Goal: Obtain resource: Download file/media

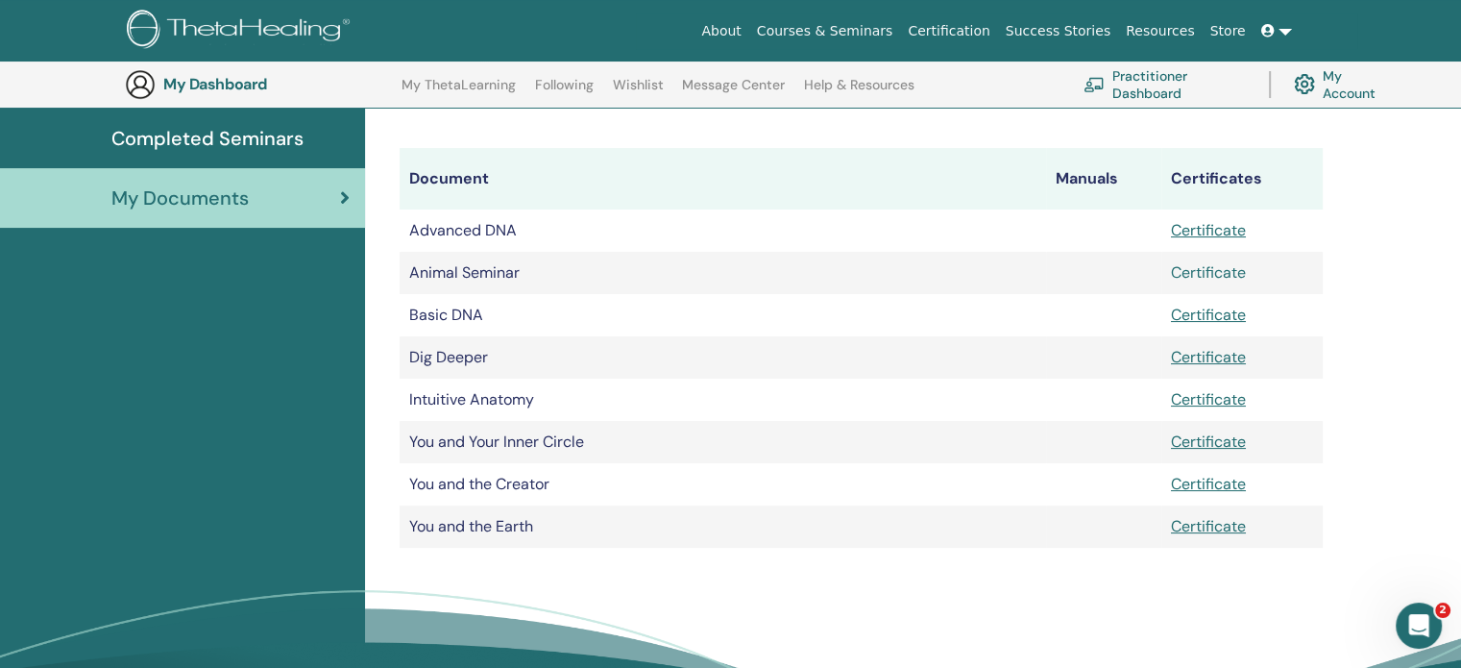
click at [1197, 273] on link "Certificate" at bounding box center [1208, 272] width 75 height 20
click at [1031, 324] on td "Basic DNA" at bounding box center [723, 315] width 646 height 42
click at [1192, 315] on link "Certificate" at bounding box center [1208, 314] width 75 height 20
click at [1066, 393] on td at bounding box center [1103, 399] width 115 height 42
click at [1208, 360] on link "Certificate" at bounding box center [1208, 357] width 75 height 20
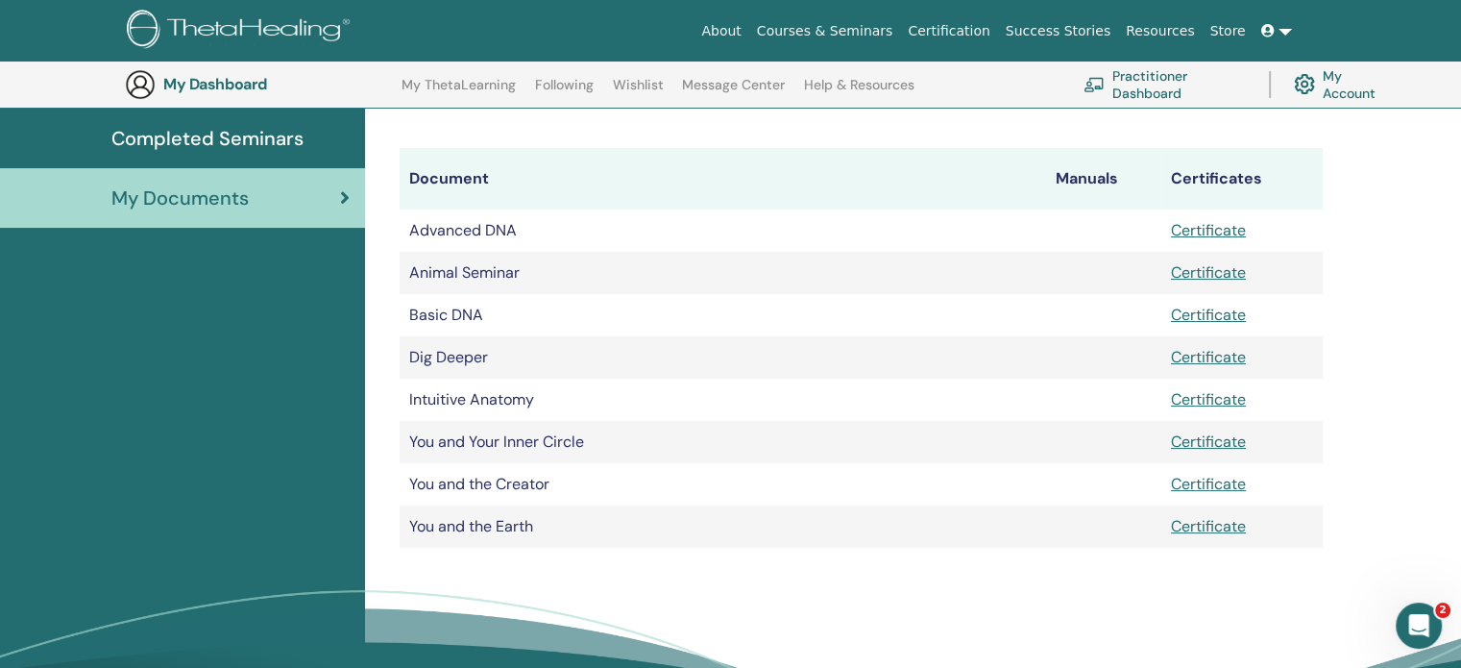
click at [1076, 410] on td at bounding box center [1103, 399] width 115 height 42
click at [1202, 403] on link "Certificate" at bounding box center [1208, 399] width 75 height 20
click at [1213, 443] on link "Certificate" at bounding box center [1208, 441] width 75 height 20
click at [1203, 488] on link "Certificate" at bounding box center [1208, 484] width 75 height 20
click at [1213, 525] on link "Certificate" at bounding box center [1208, 526] width 75 height 20
